Goal: Information Seeking & Learning: Compare options

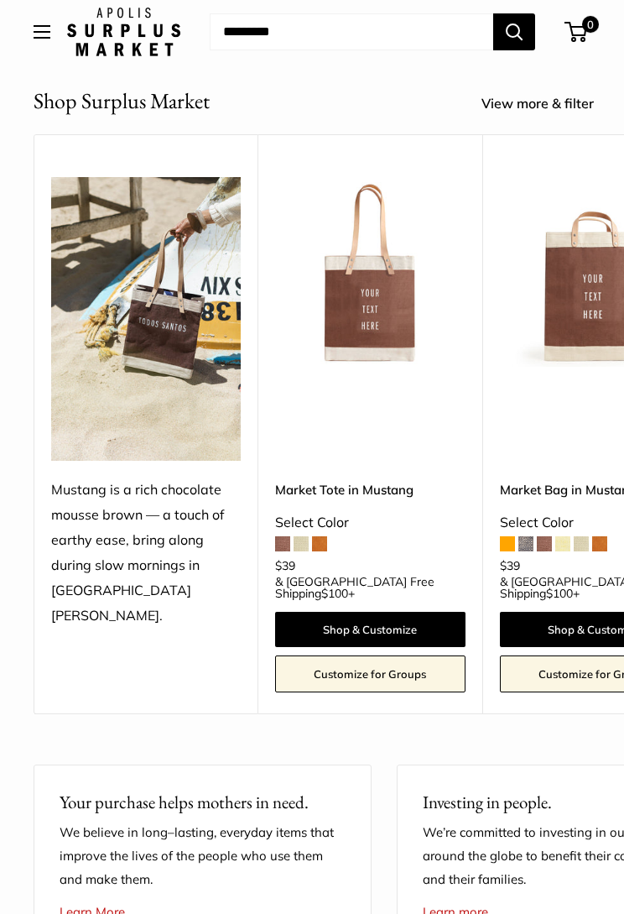
scroll to position [334, 0]
click at [393, 308] on img at bounding box center [370, 272] width 190 height 190
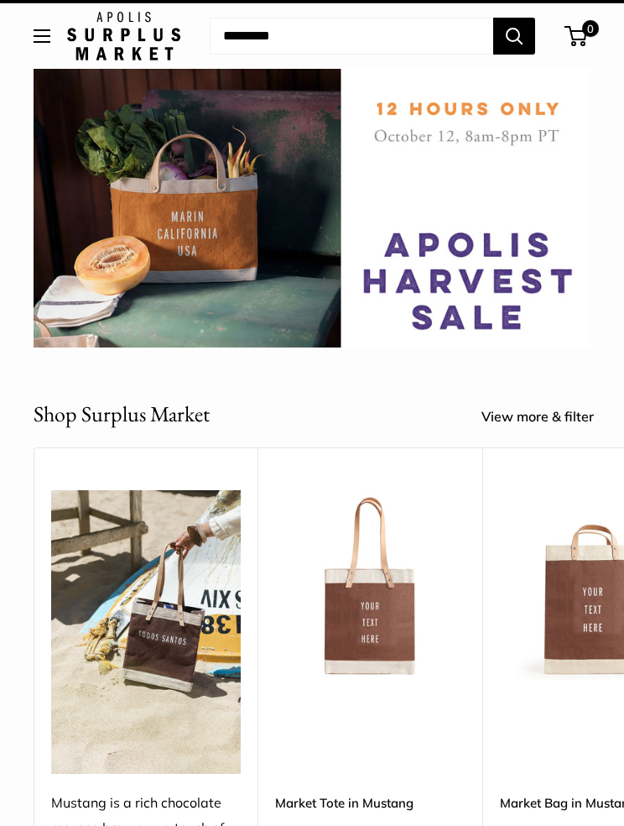
scroll to position [0, 0]
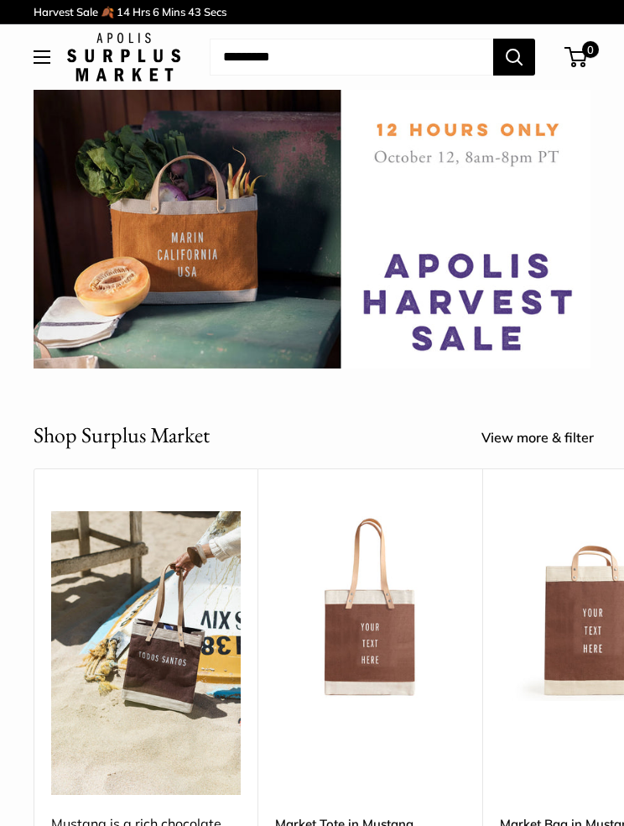
click at [519, 300] on div at bounding box center [312, 326] width 557 height 84
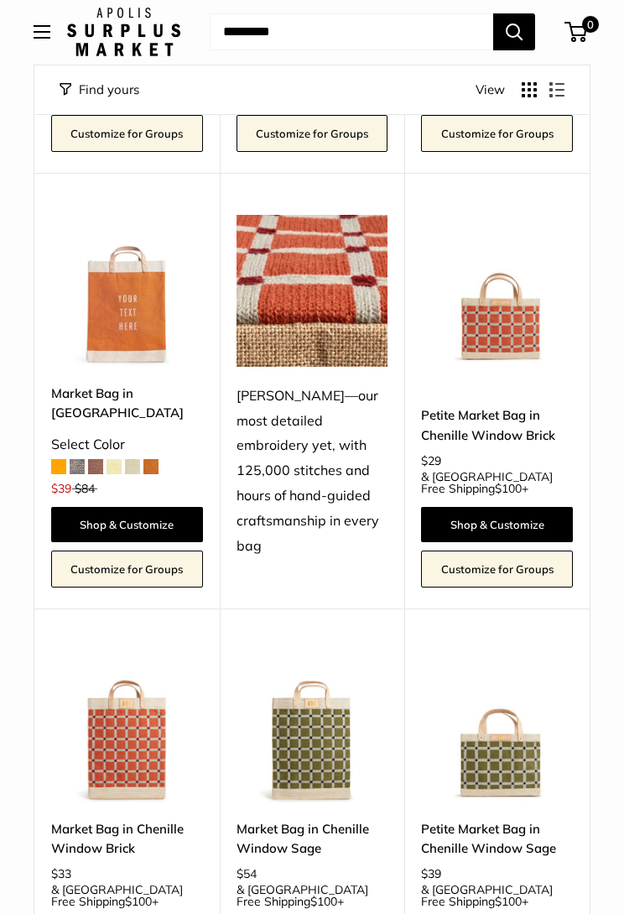
scroll to position [2560, 0]
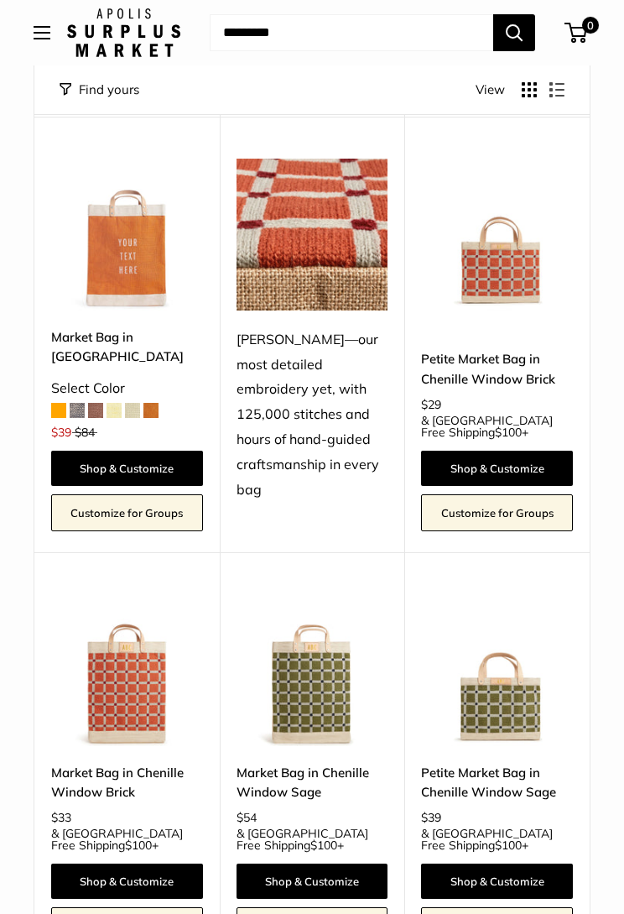
click at [521, 594] on img at bounding box center [497, 670] width 152 height 152
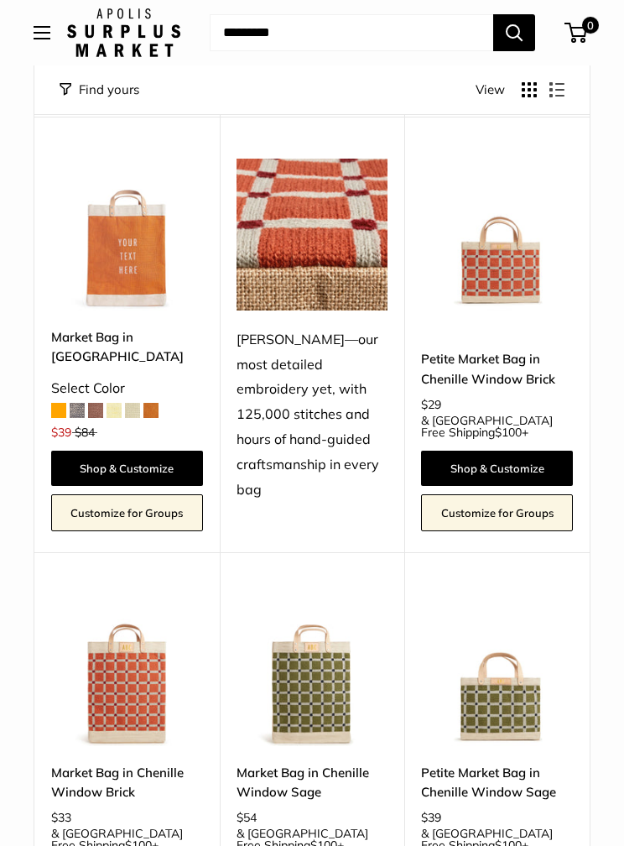
click at [336, 594] on img at bounding box center [313, 670] width 152 height 152
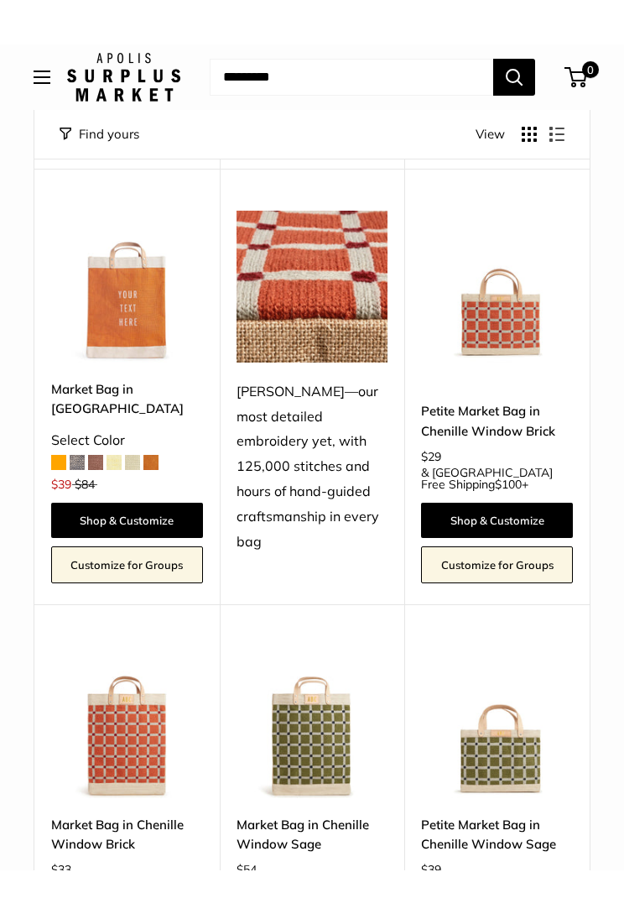
scroll to position [2554, 0]
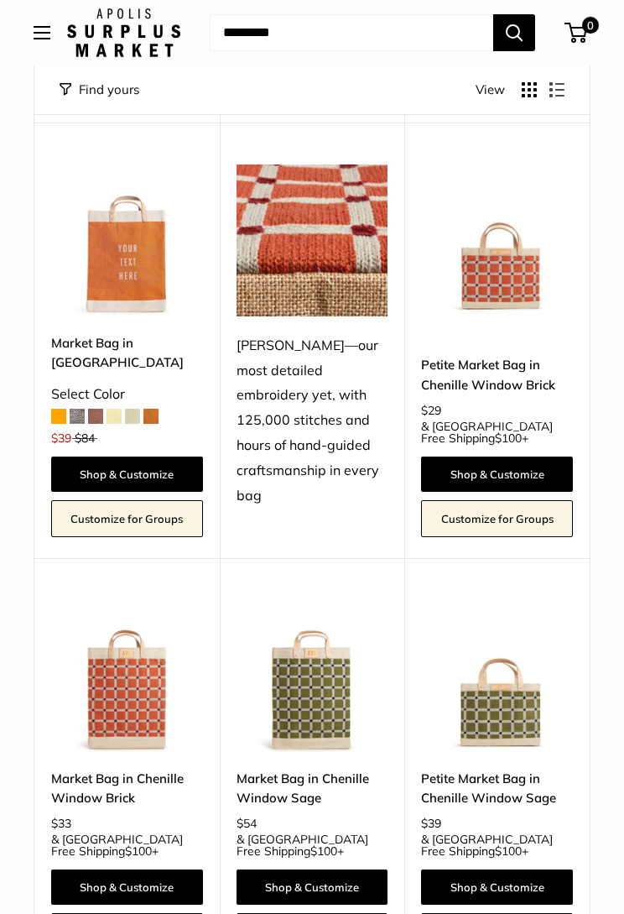
click at [526, 600] on img at bounding box center [497, 676] width 152 height 152
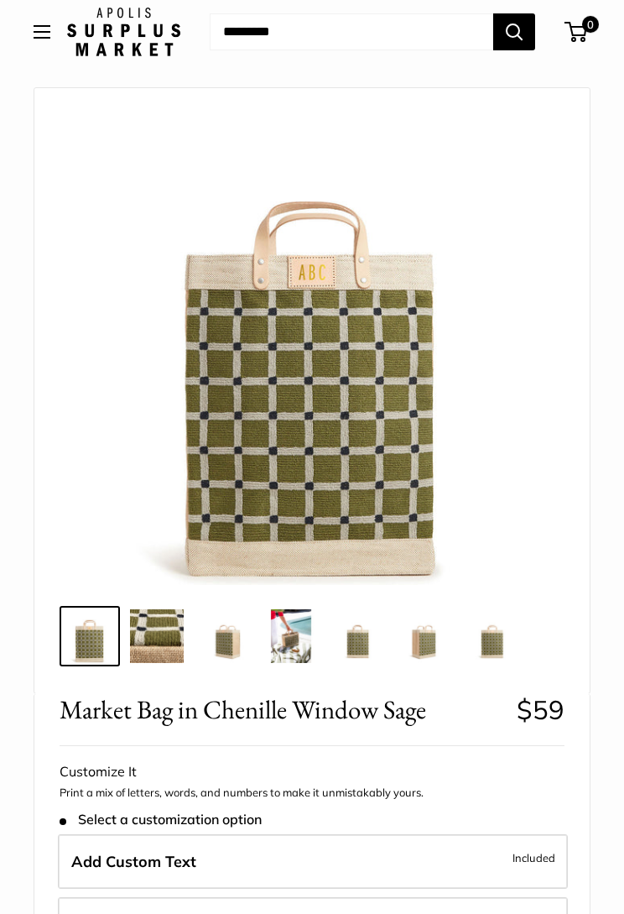
scroll to position [65, 0]
click at [502, 653] on img at bounding box center [493, 636] width 54 height 54
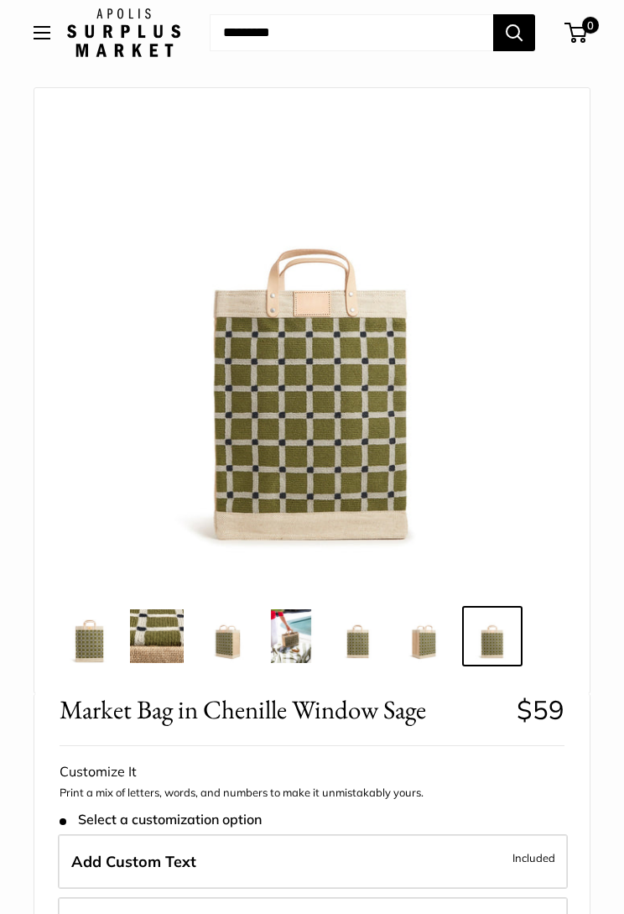
click at [296, 638] on img at bounding box center [291, 636] width 54 height 54
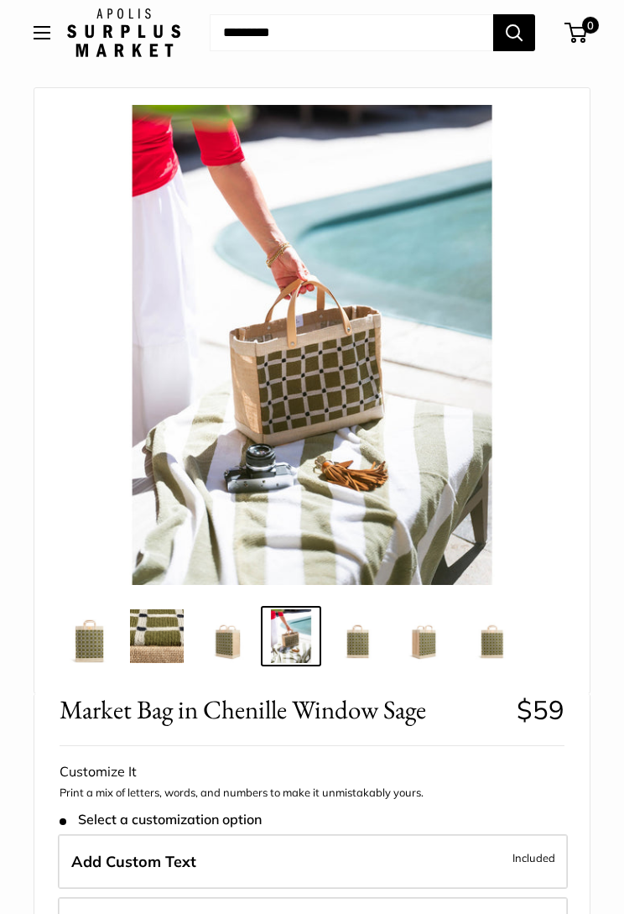
click at [233, 644] on img at bounding box center [224, 636] width 54 height 54
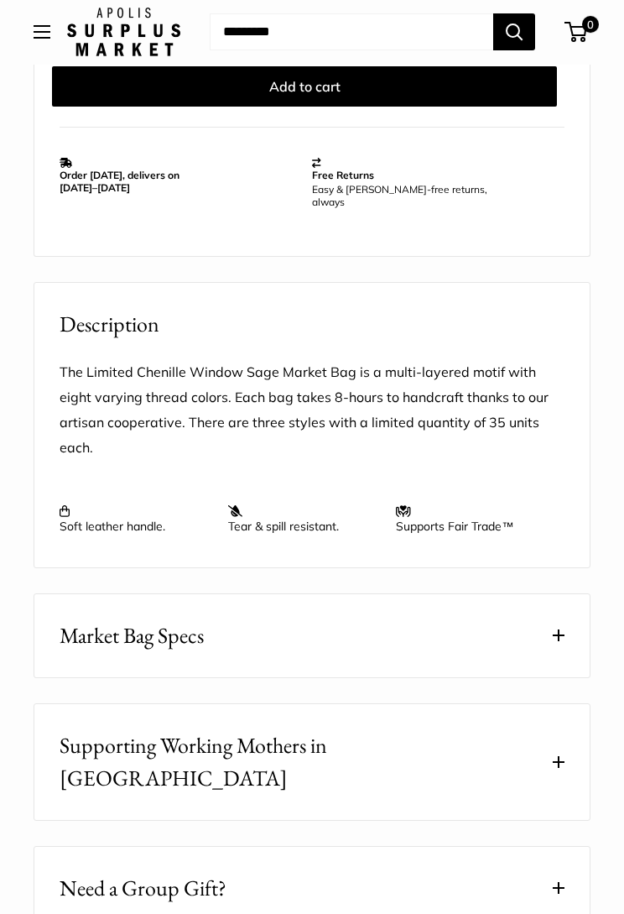
scroll to position [1128, 0]
click at [551, 617] on button "Market Bag Specs" at bounding box center [311, 635] width 555 height 83
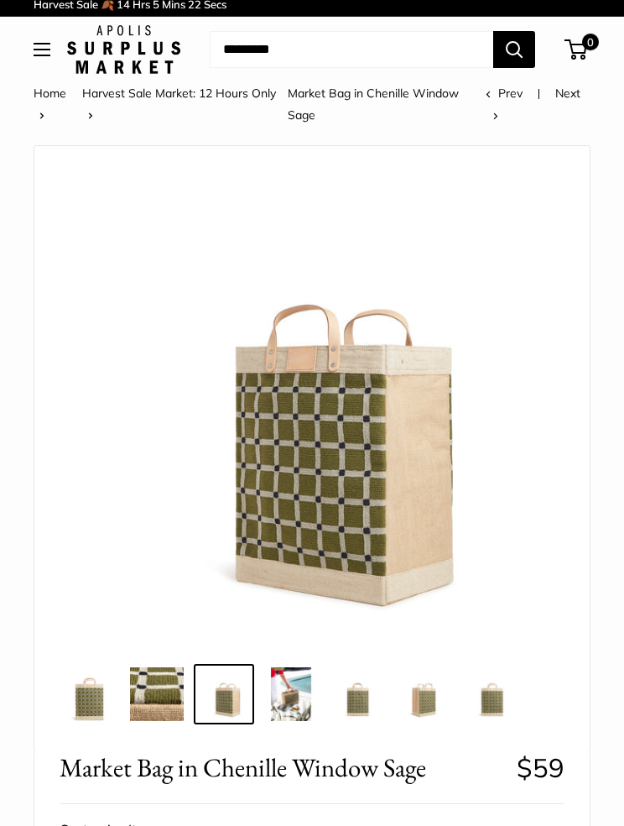
scroll to position [0, 0]
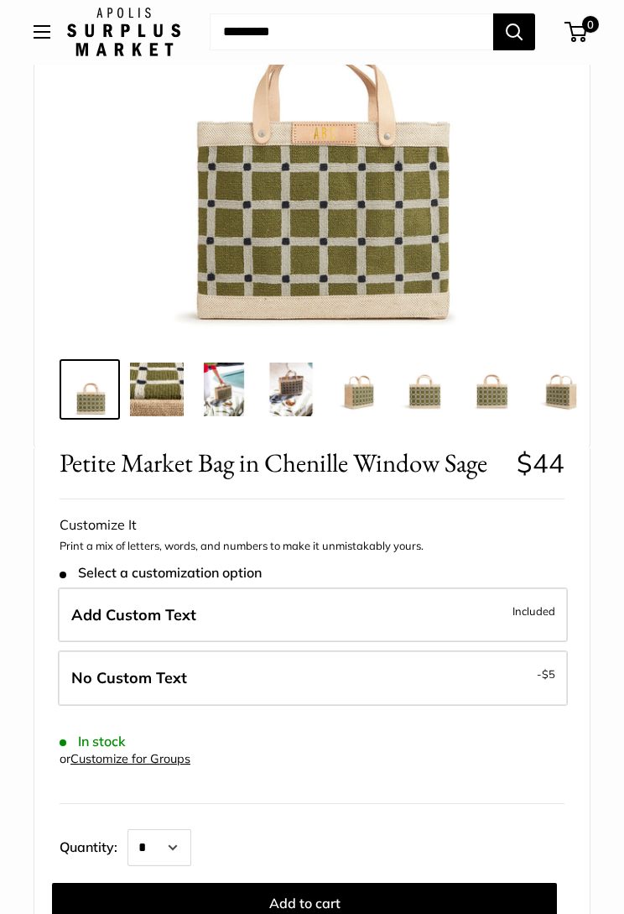
scroll to position [312, 0]
